Goal: Information Seeking & Learning: Learn about a topic

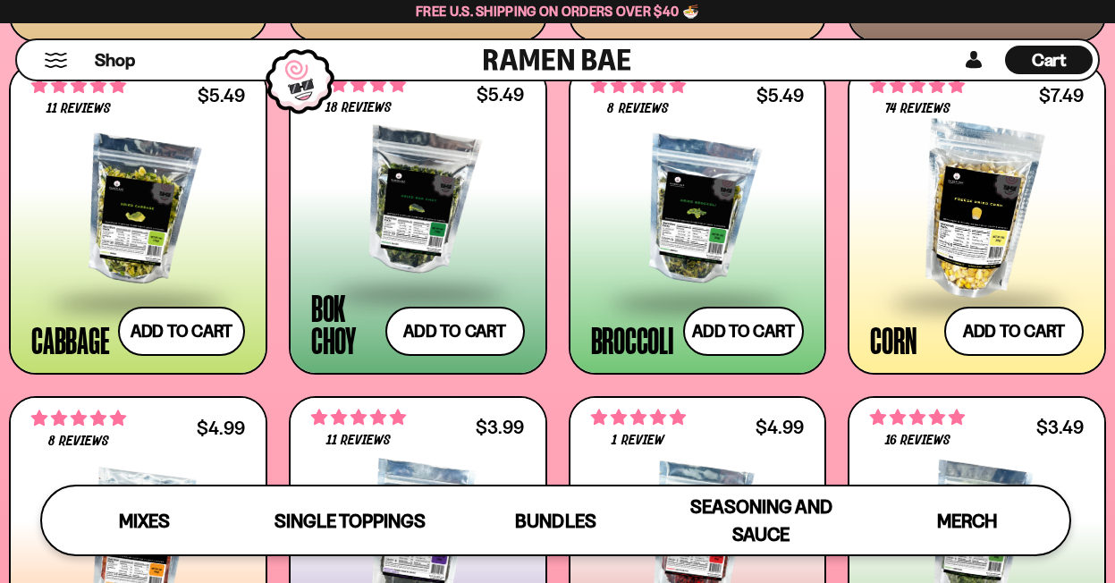
scroll to position [2319, 0]
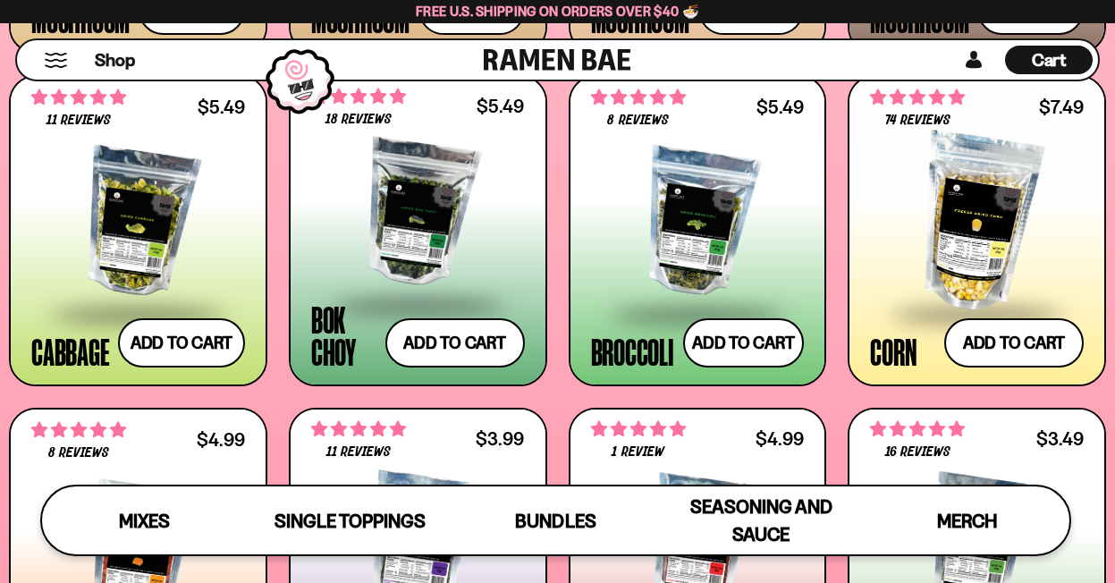
click at [427, 241] on div at bounding box center [418, 213] width 214 height 179
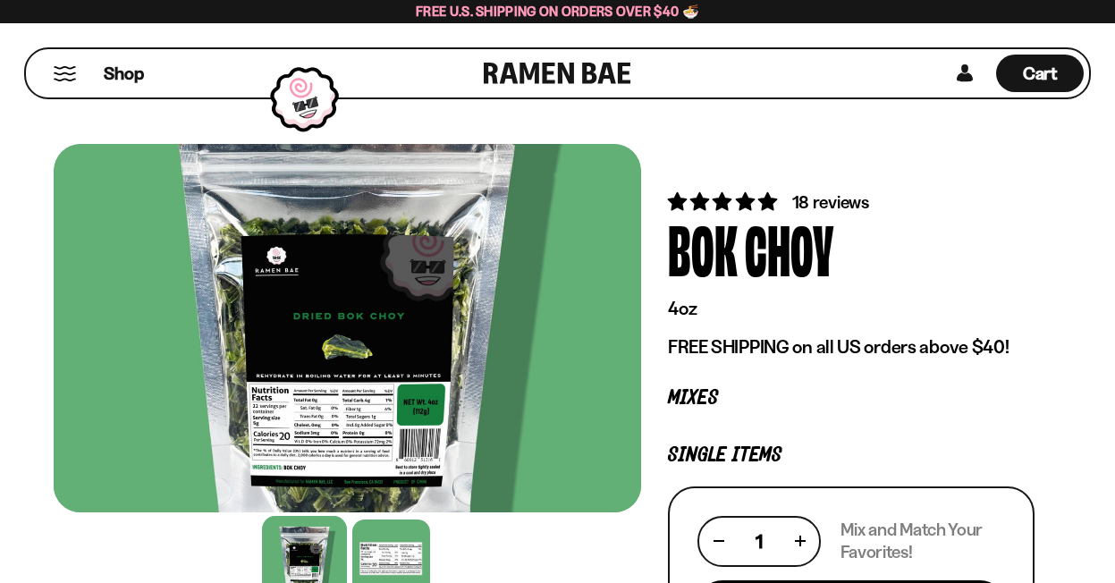
click at [413, 287] on div at bounding box center [347, 328] width 587 height 368
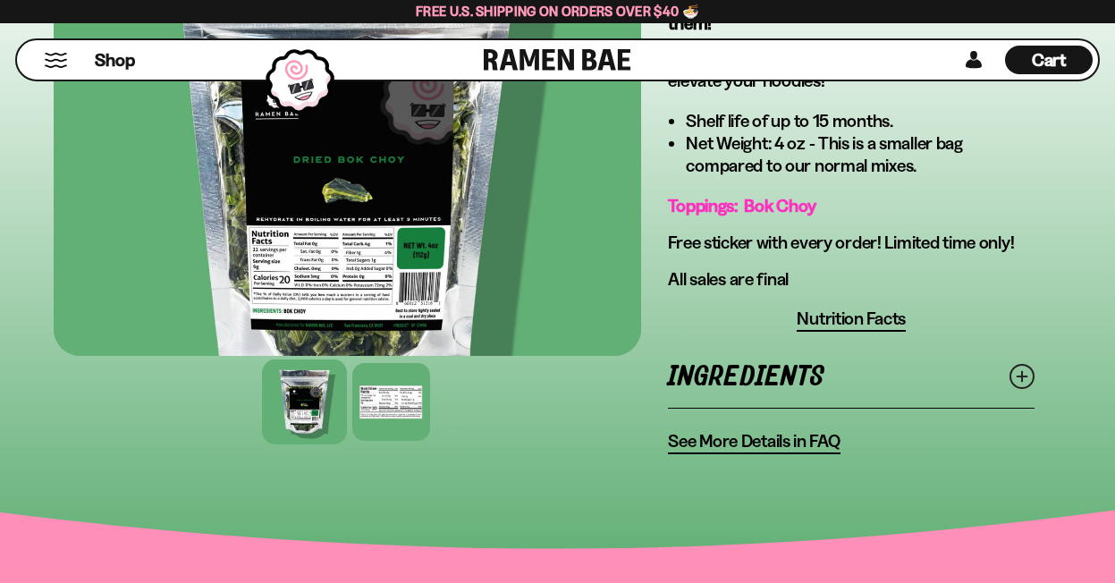
scroll to position [769, 0]
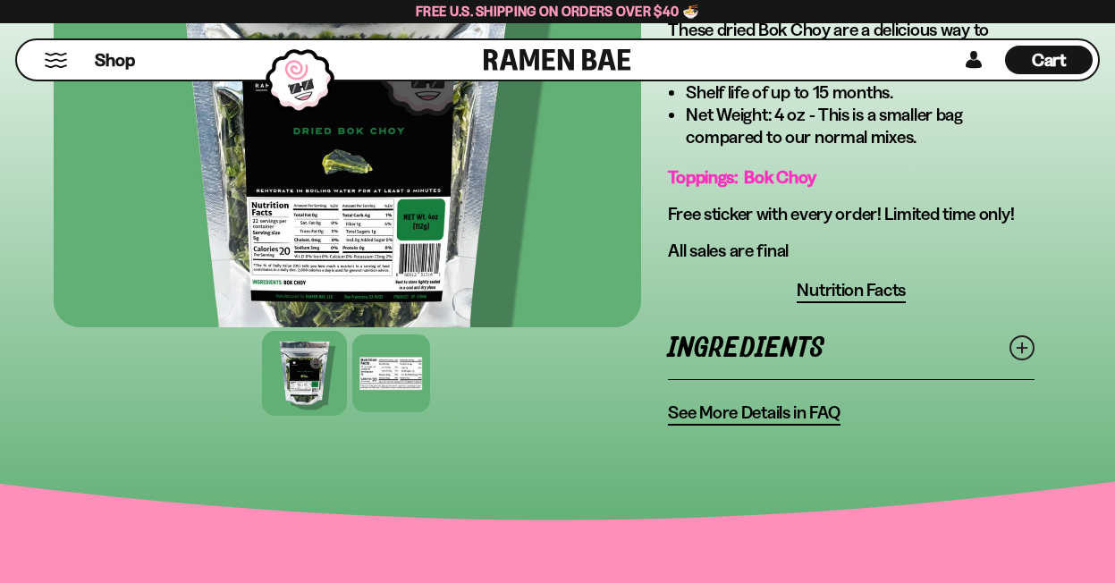
click at [1024, 351] on icon at bounding box center [1022, 347] width 25 height 25
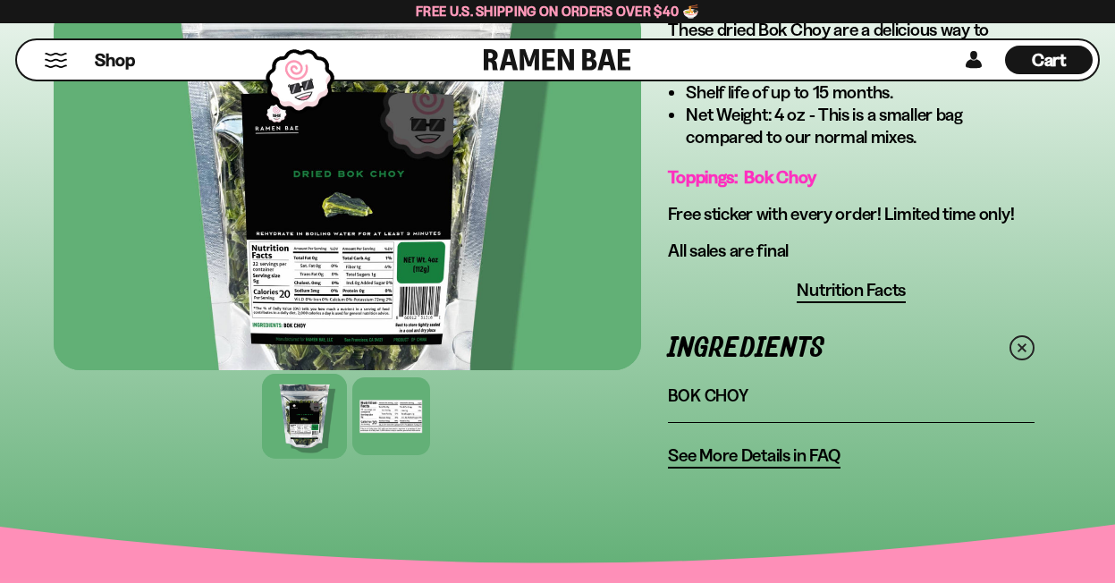
click at [789, 459] on span "See More Details in FAQ" at bounding box center [754, 455] width 172 height 22
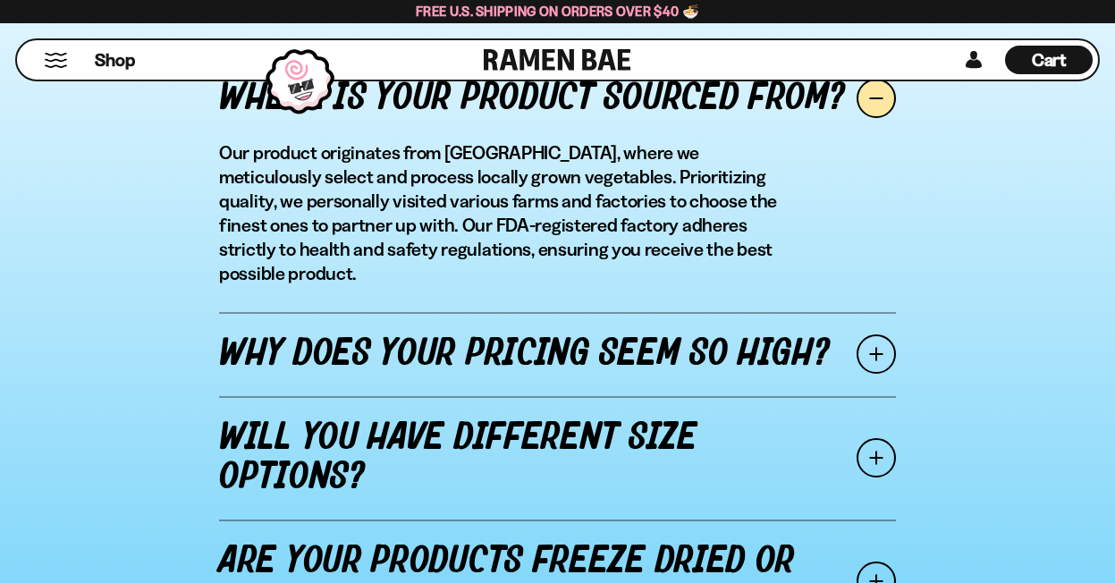
scroll to position [2151, 0]
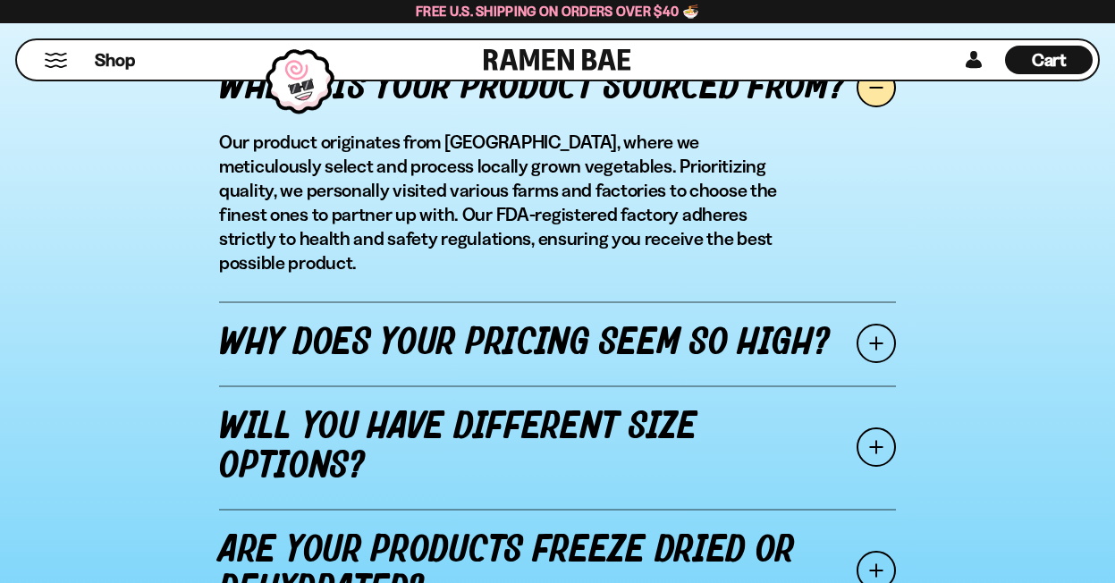
click at [871, 324] on span at bounding box center [876, 343] width 39 height 39
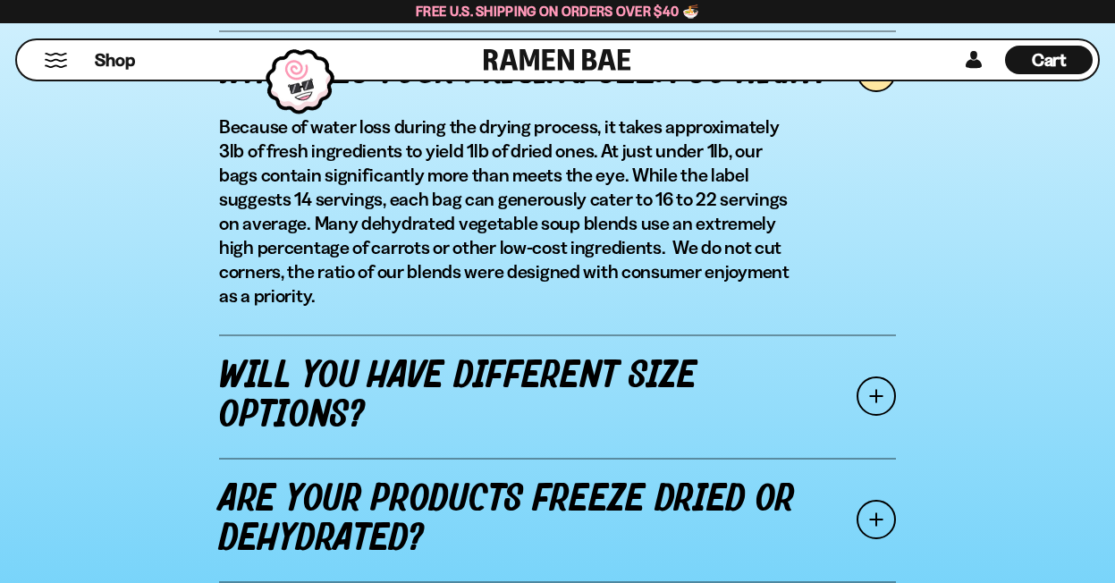
scroll to position [2252, 0]
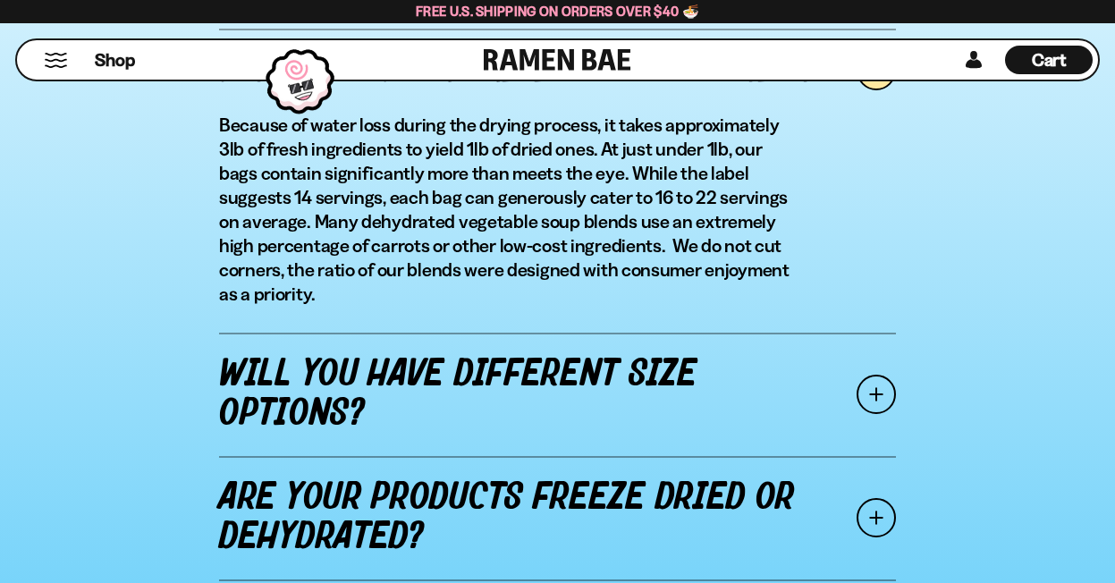
click at [879, 400] on span at bounding box center [876, 394] width 39 height 39
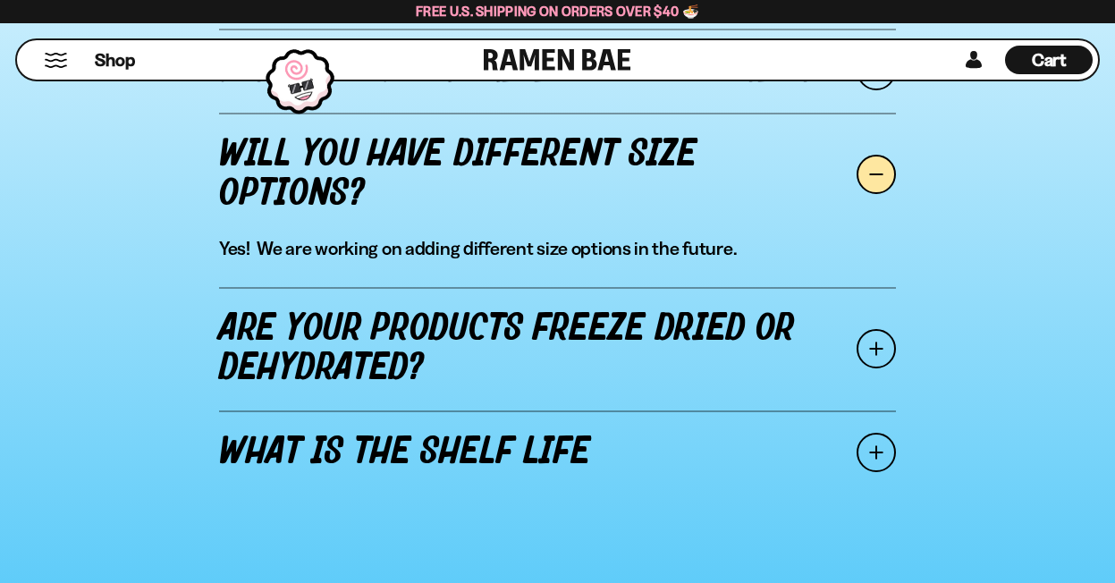
click at [875, 348] on span at bounding box center [876, 348] width 39 height 39
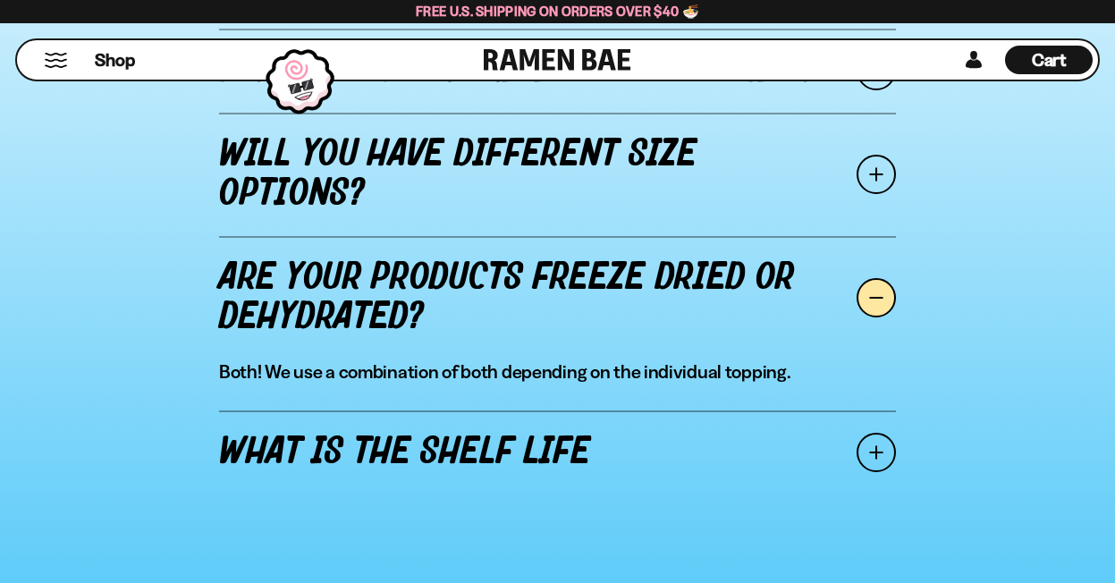
click at [870, 460] on span at bounding box center [876, 452] width 39 height 39
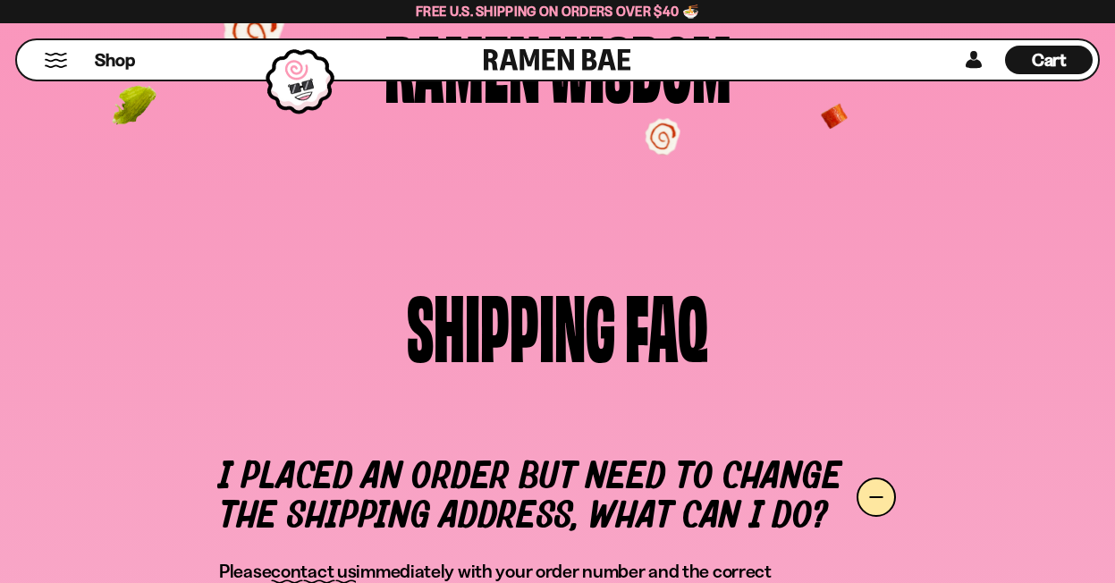
scroll to position [0, 0]
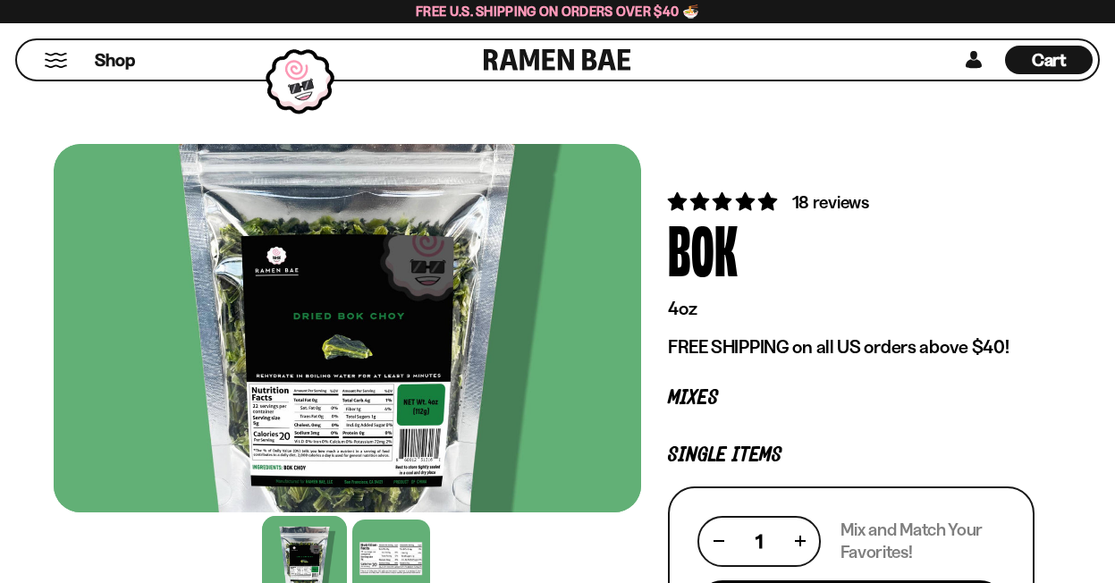
scroll to position [769, 0]
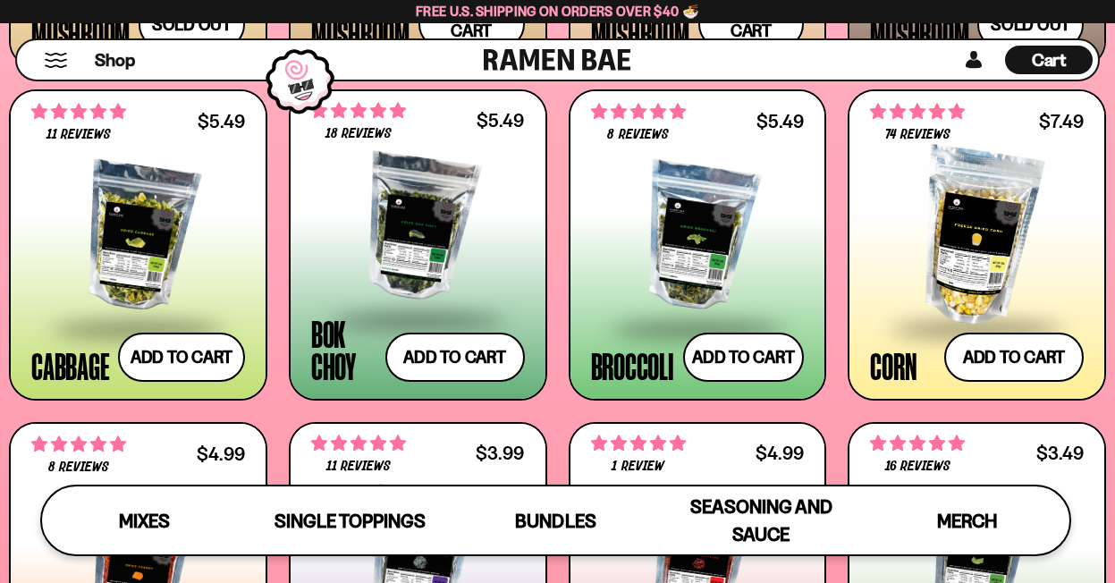
scroll to position [2446, 0]
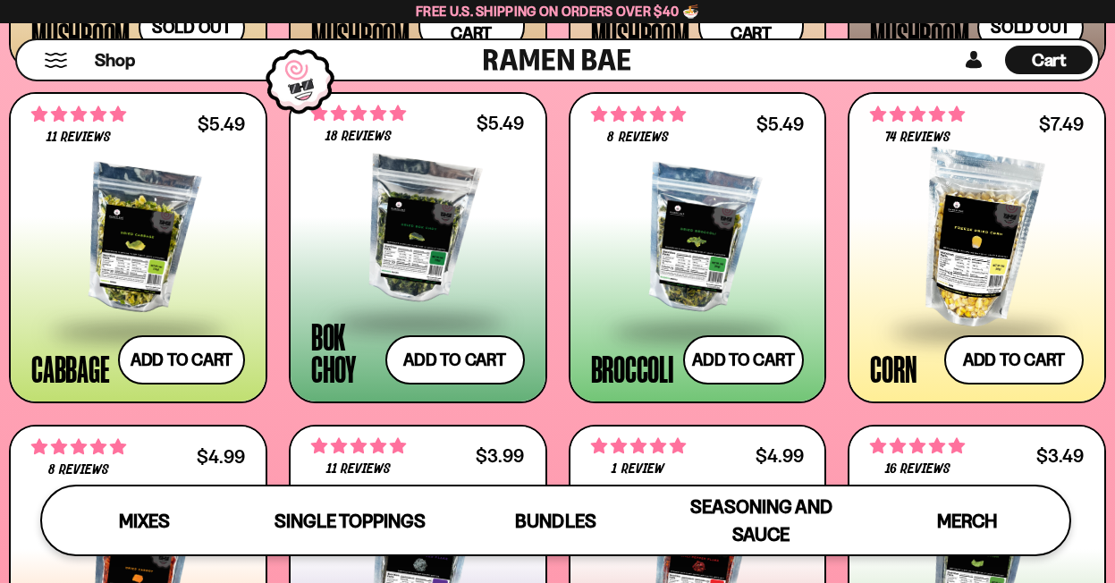
click at [103, 215] on div at bounding box center [138, 239] width 214 height 179
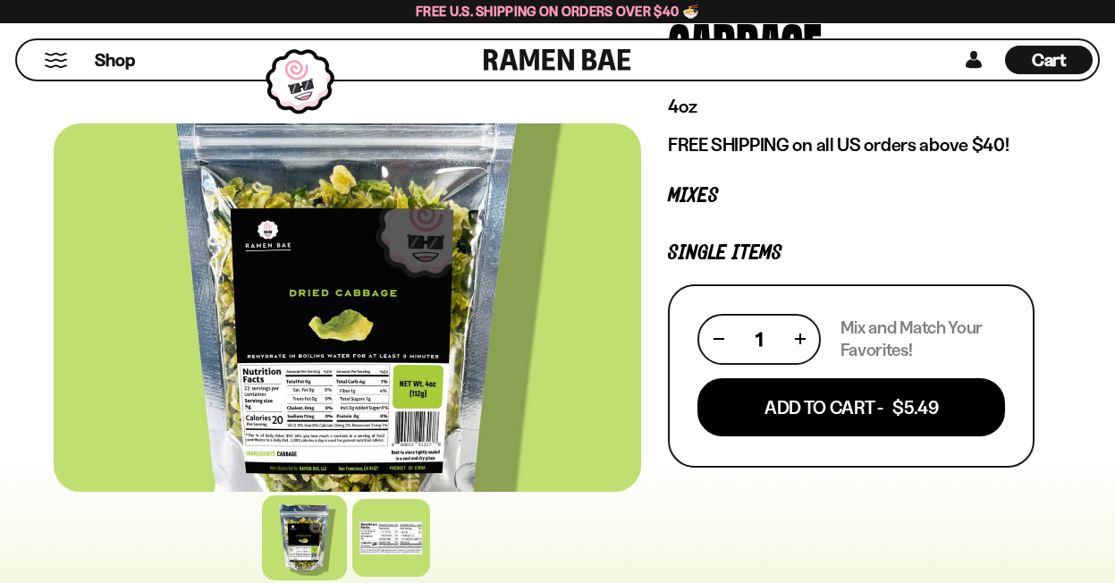
scroll to position [217, 0]
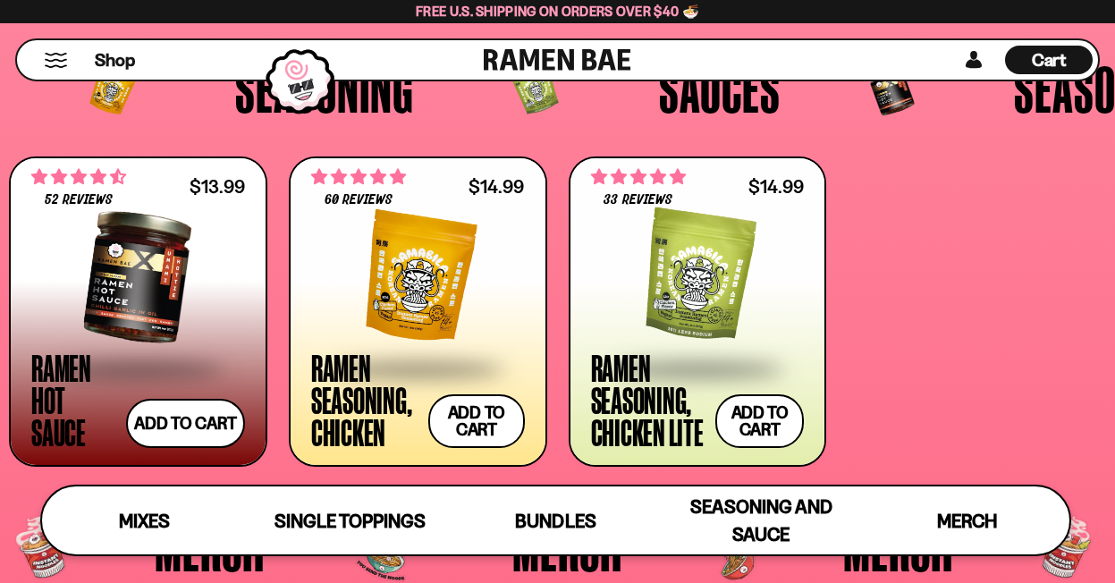
scroll to position [3638, 0]
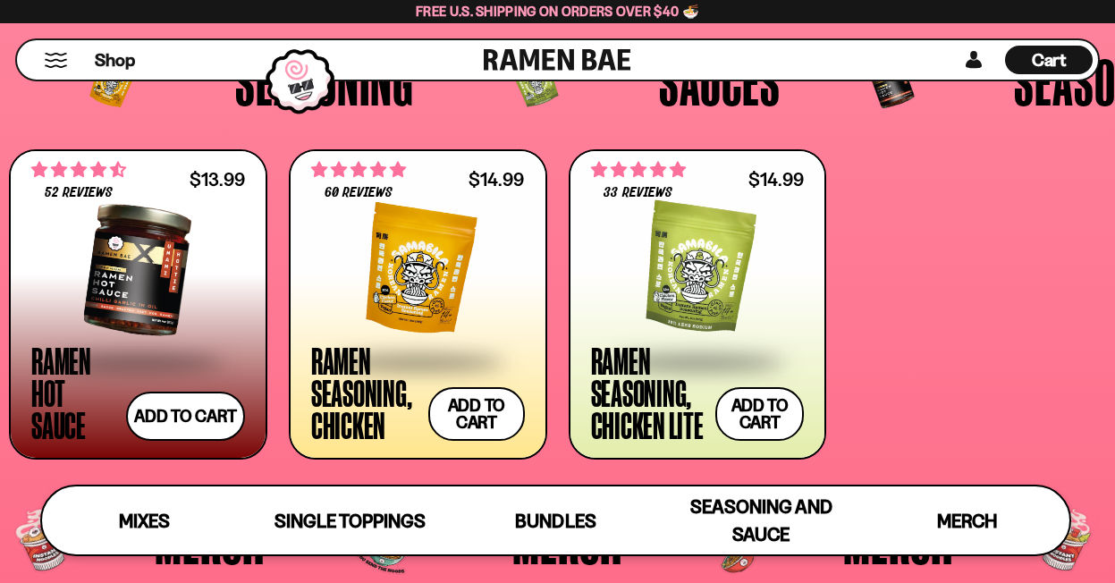
click at [641, 334] on span at bounding box center [698, 362] width 214 height 63
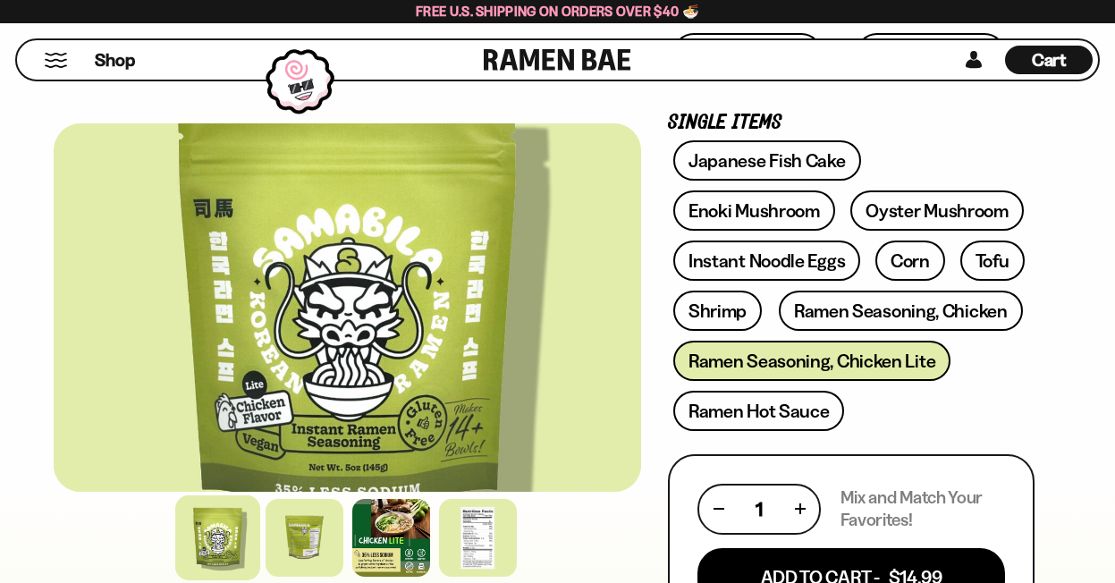
scroll to position [653, 0]
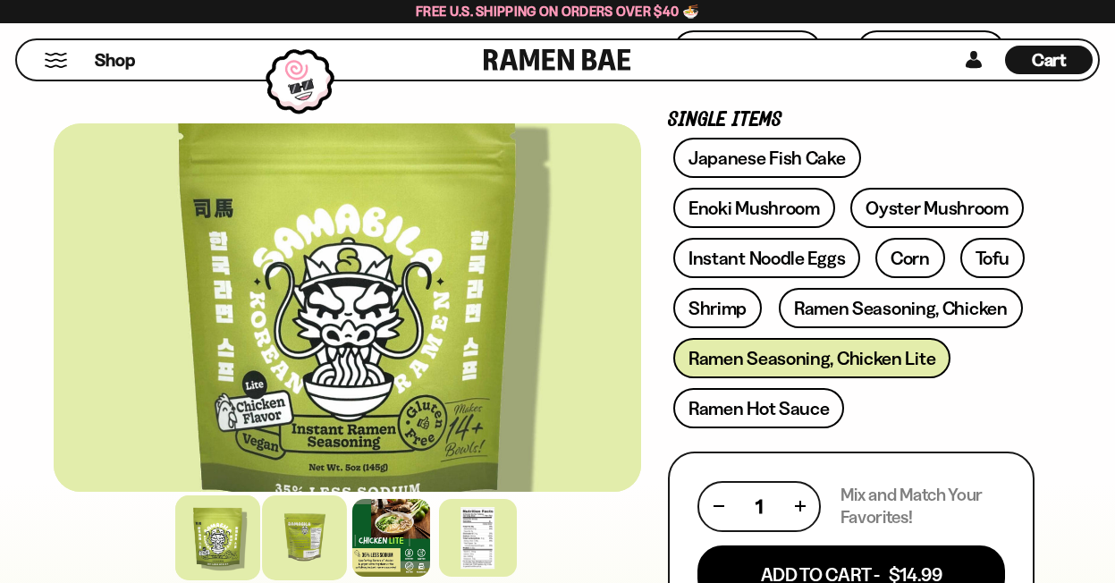
click at [289, 544] on div at bounding box center [304, 537] width 85 height 85
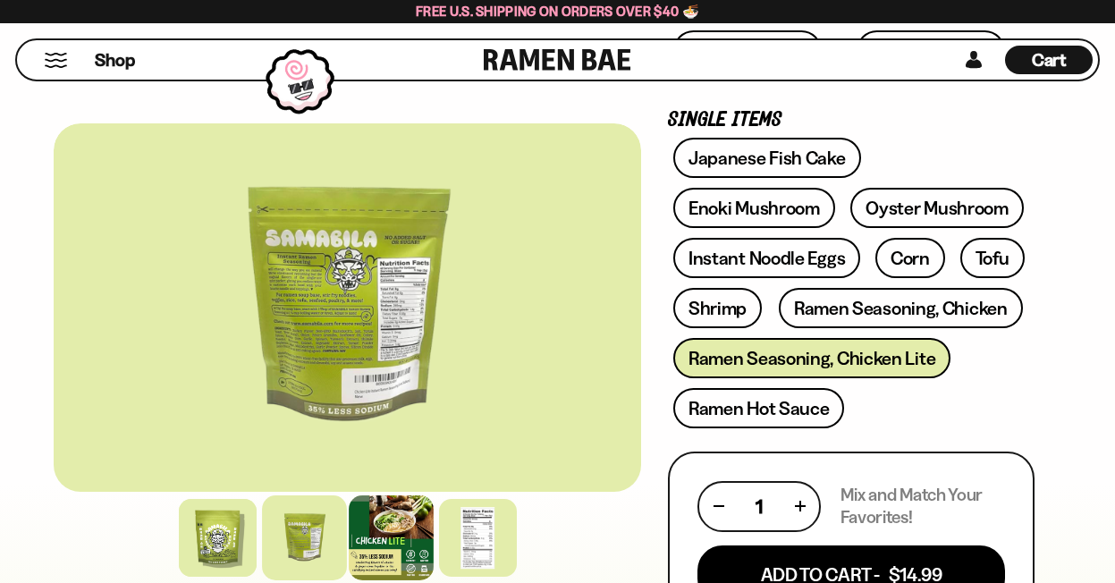
click at [359, 539] on div at bounding box center [391, 537] width 85 height 85
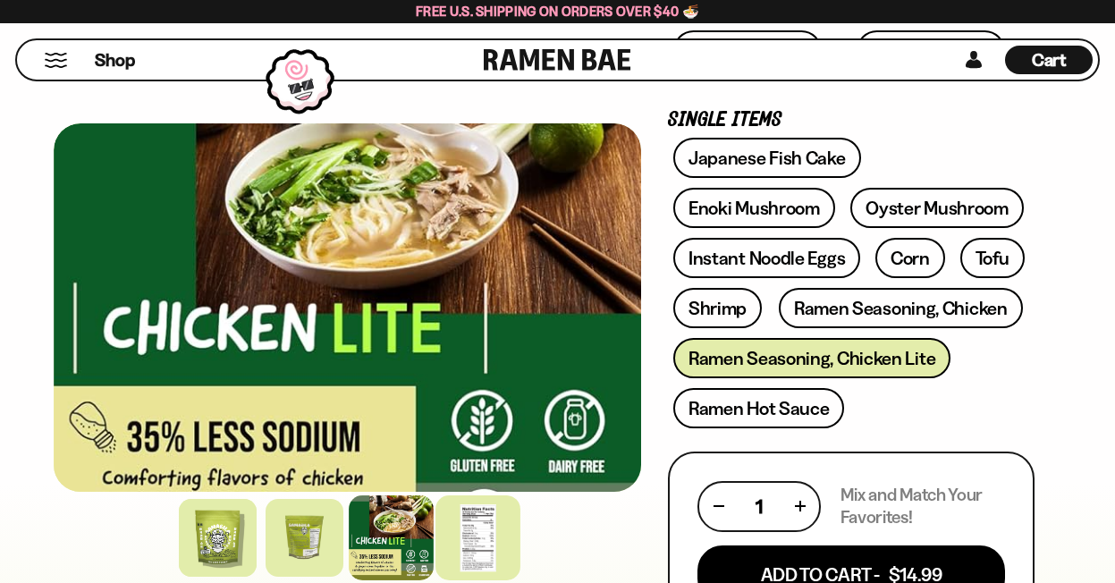
click at [469, 535] on div at bounding box center [477, 537] width 85 height 85
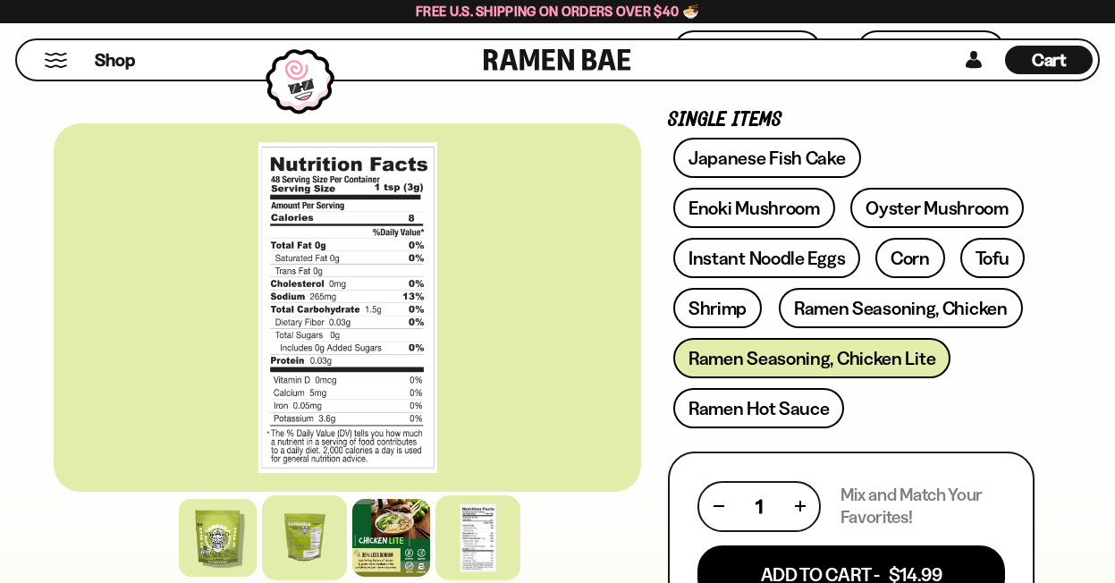
click at [302, 528] on div at bounding box center [304, 537] width 85 height 85
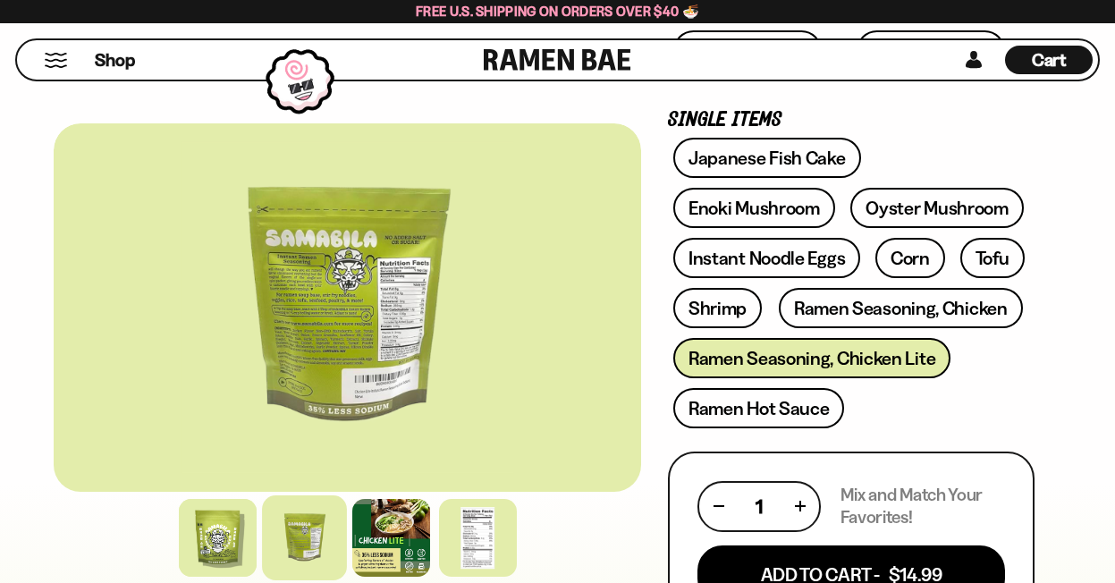
click at [423, 368] on div at bounding box center [347, 307] width 587 height 368
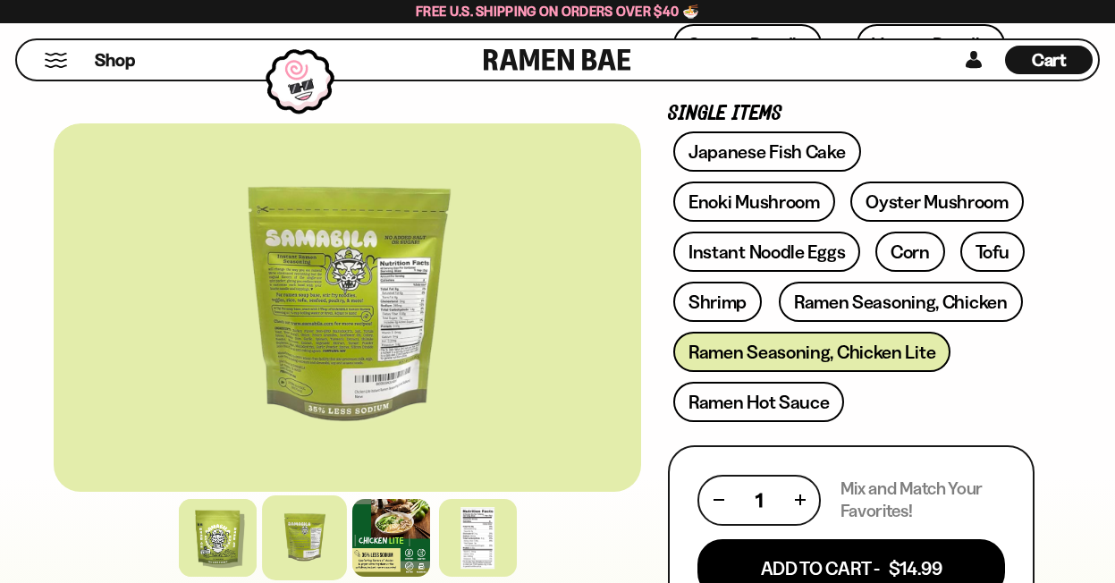
scroll to position [662, 0]
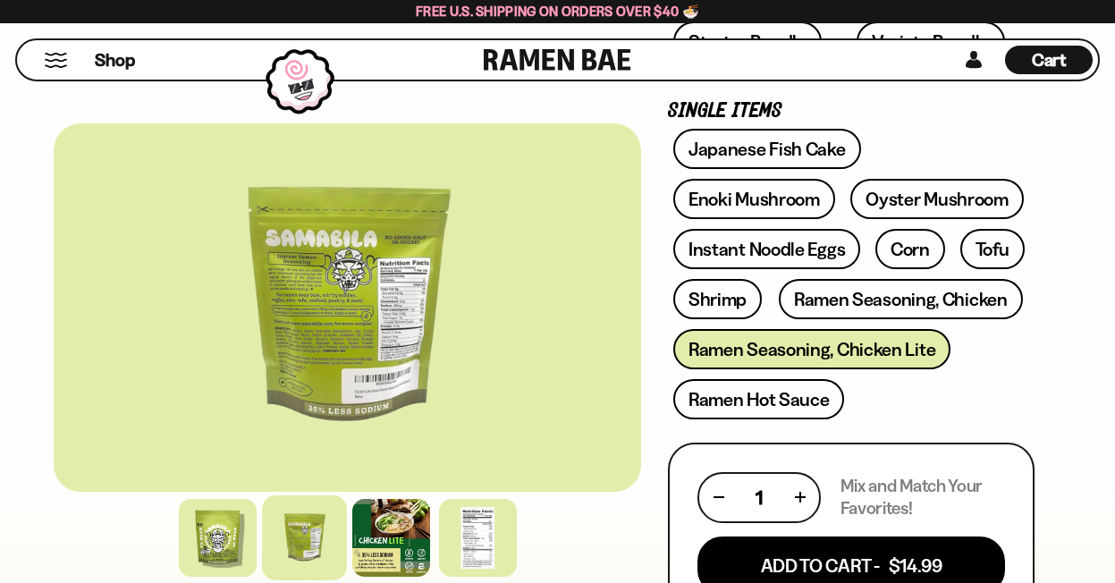
click at [453, 358] on div at bounding box center [347, 307] width 587 height 368
click at [368, 326] on div at bounding box center [347, 307] width 587 height 368
click at [486, 536] on div at bounding box center [477, 537] width 85 height 85
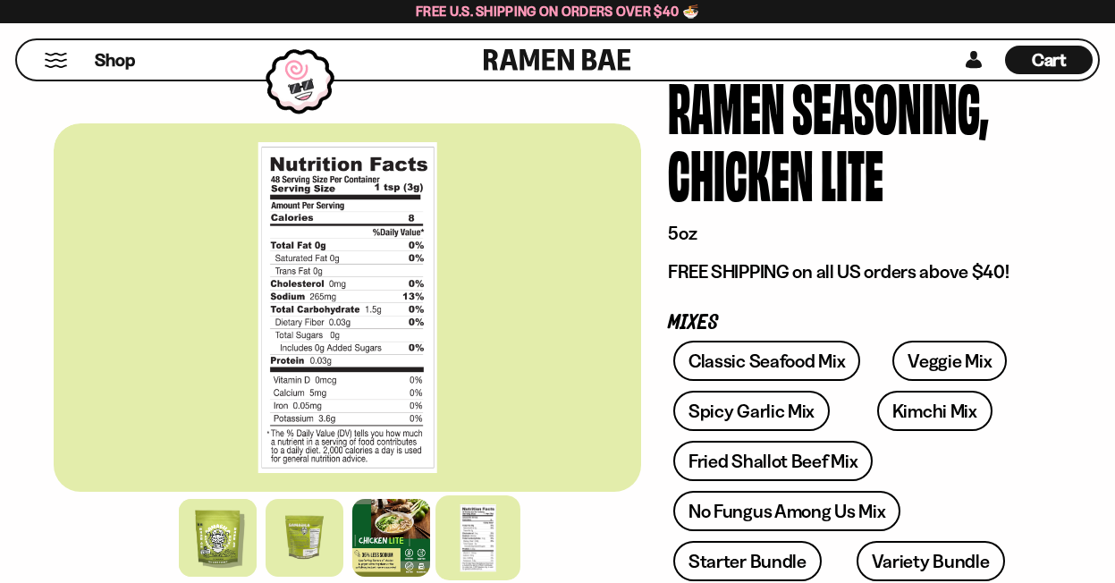
scroll to position [148, 0]
